Goal: Task Accomplishment & Management: Use online tool/utility

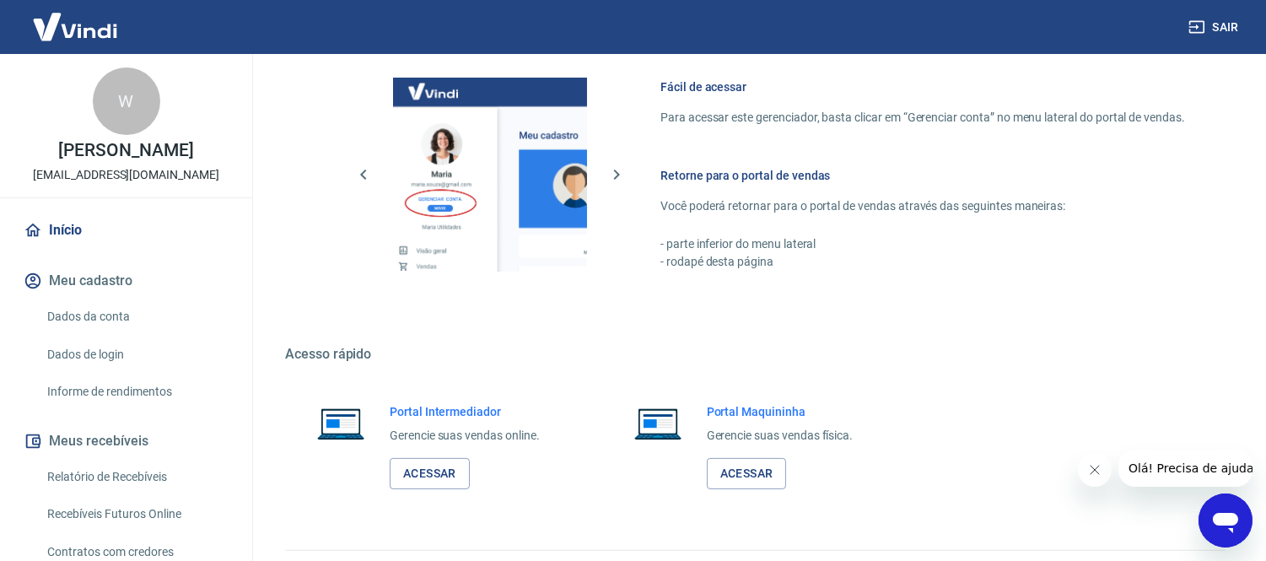
scroll to position [771, 0]
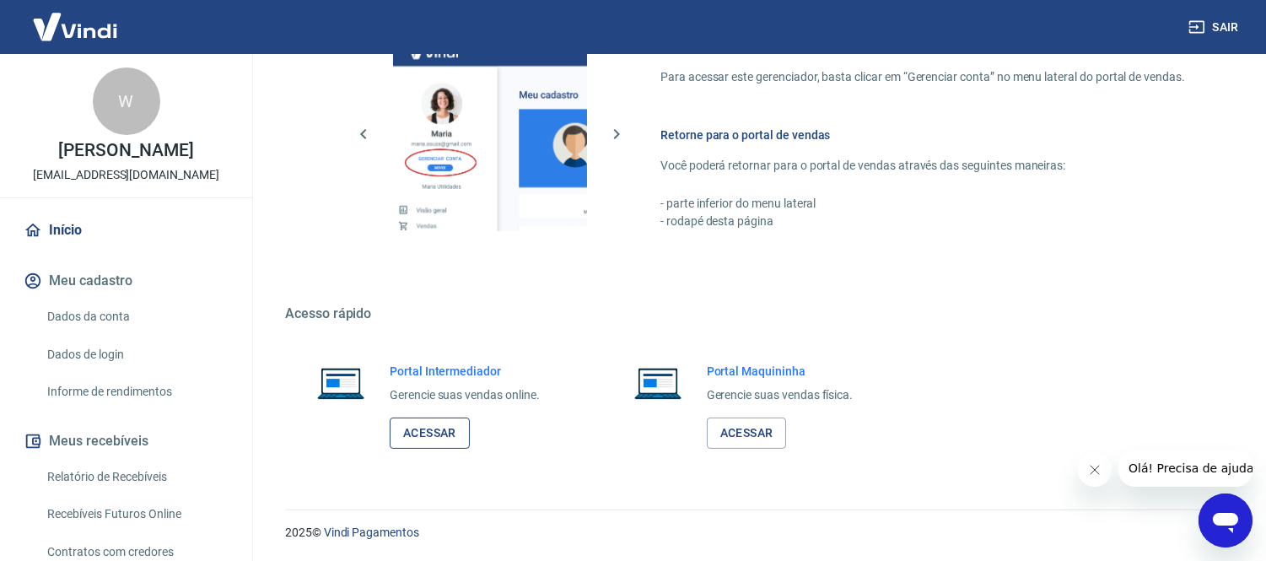
click at [427, 423] on link "Acessar" at bounding box center [430, 432] width 80 height 31
click at [437, 434] on link "Acessar" at bounding box center [430, 432] width 80 height 31
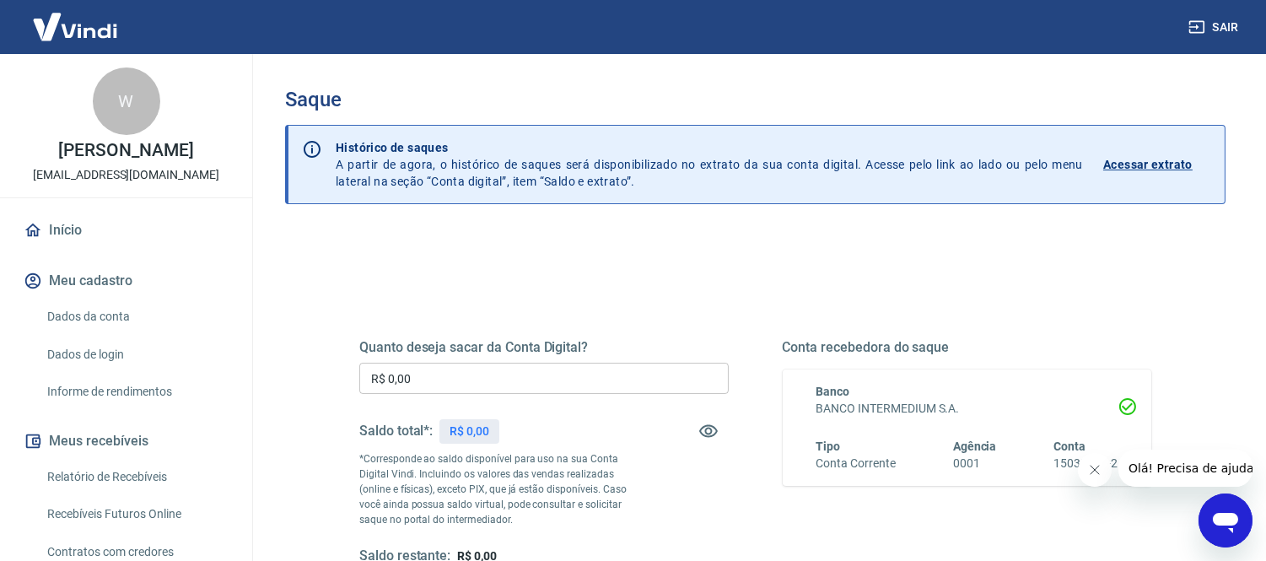
click at [292, 282] on div "Quanto deseja sacar da Conta Digital? R$ 0,00 ​ Saldo total*: R$ 0,00 *Correspo…" at bounding box center [755, 532] width 940 height 603
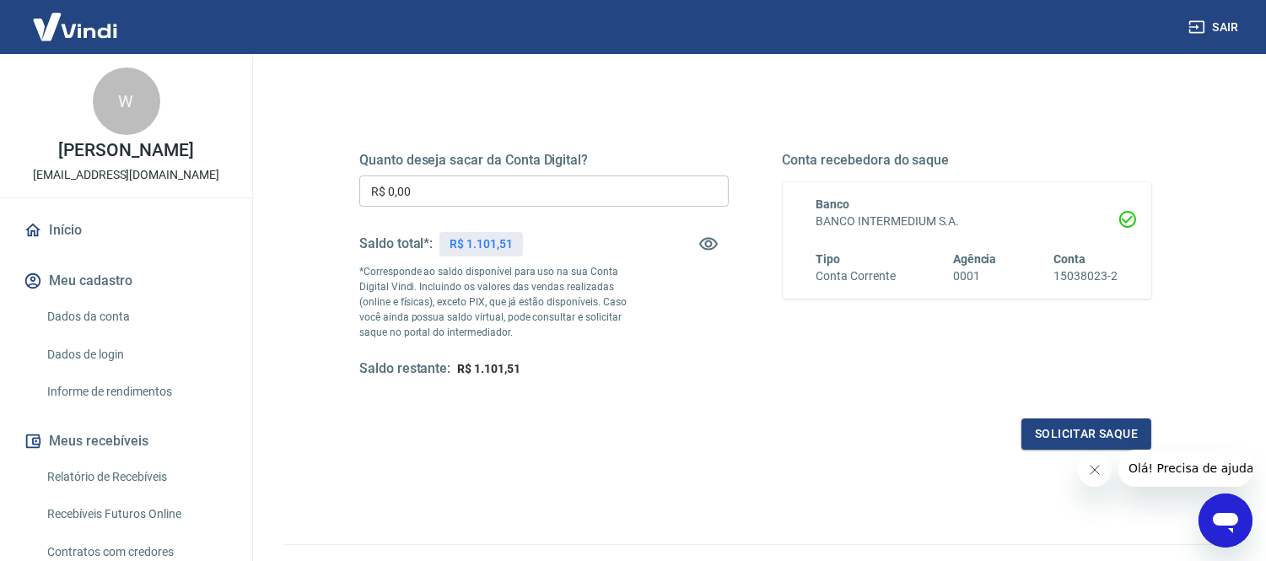
click at [293, 169] on div "Quanto deseja sacar da Conta Digital? R$ 0,00 ​ Saldo total*: R$ 1.101,51 *Corr…" at bounding box center [755, 345] width 940 height 603
